Goal: Task Accomplishment & Management: Use online tool/utility

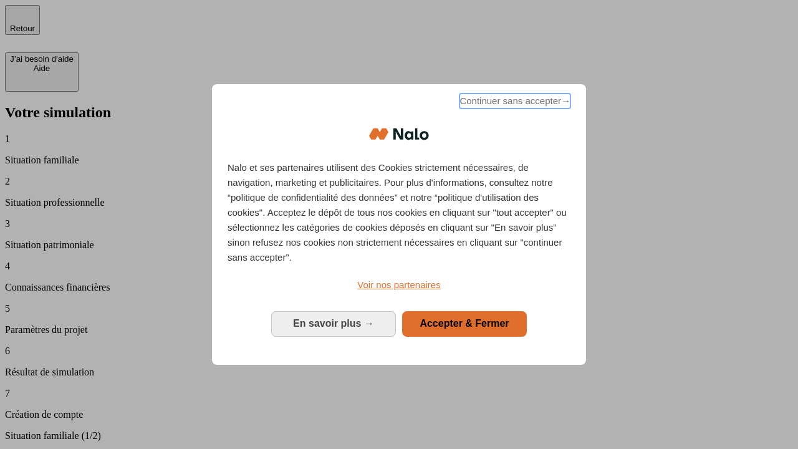
click at [514, 103] on span "Continuer sans accepter →" at bounding box center [514, 100] width 111 height 15
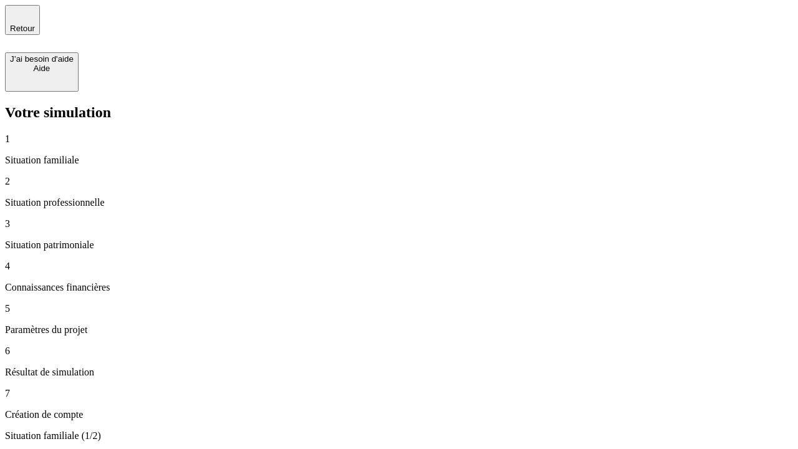
type input "30 000"
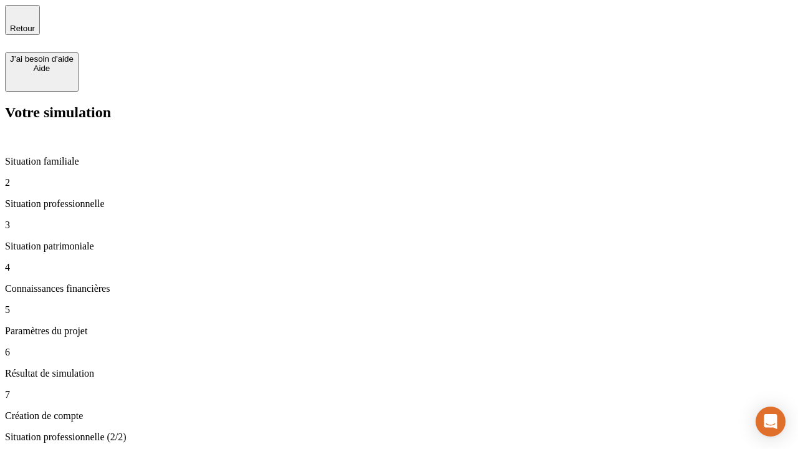
type input "1 000"
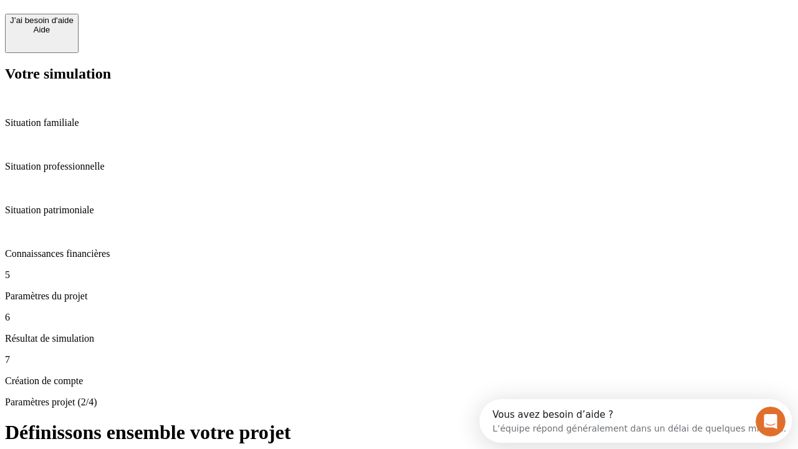
scroll to position [11, 0]
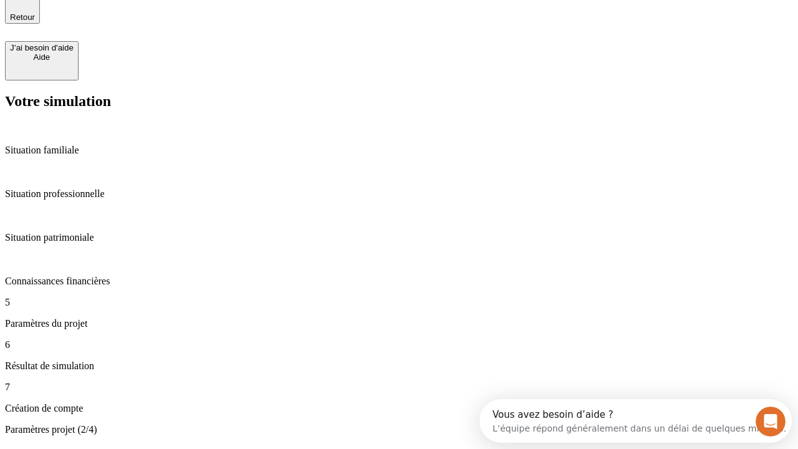
type input "65"
type input "5 000"
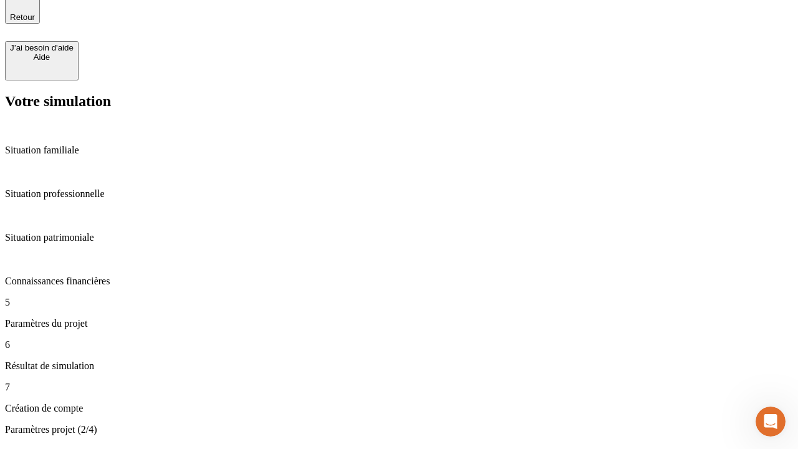
type input "640"
